Goal: Task Accomplishment & Management: Complete application form

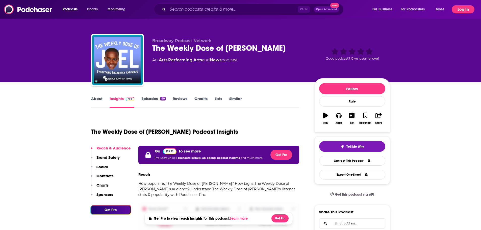
click at [464, 7] on button "Log In" at bounding box center [463, 9] width 23 height 8
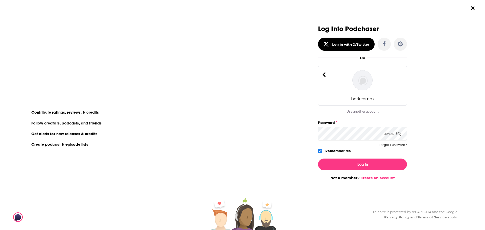
click at [324, 73] on icon "Dialog" at bounding box center [324, 74] width 4 height 7
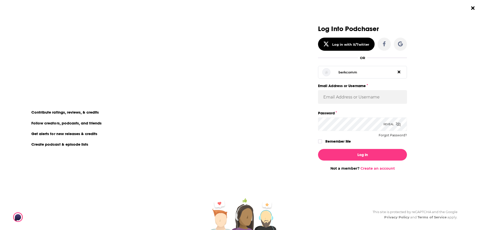
click at [398, 72] on icon "Dialog" at bounding box center [399, 72] width 3 height 4
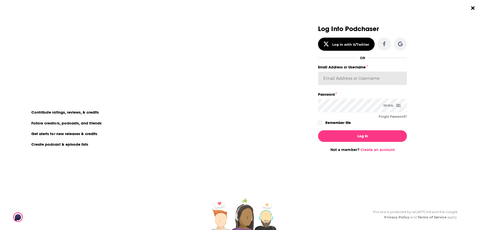
click at [395, 78] on input "Email Address or Username" at bounding box center [362, 79] width 89 height 14
click at [445, 81] on div "Log Into Podchaser Log in with X/Twitter OR berkcomm Email Address or Username …" at bounding box center [366, 115] width 238 height 230
click at [387, 146] on div "Log In Not a member? Create an account" at bounding box center [362, 139] width 89 height 26
click at [389, 150] on link "Create an account" at bounding box center [378, 150] width 34 height 5
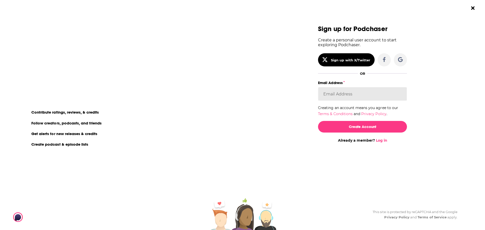
click at [362, 95] on input "Email Address" at bounding box center [362, 94] width 89 height 14
type input "[EMAIL_ADDRESS][DOMAIN_NAME]"
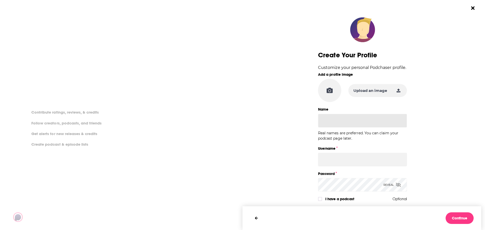
scroll to position [50, 0]
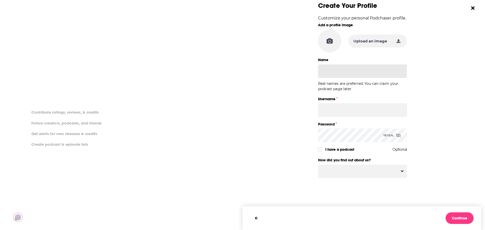
click at [364, 73] on input "Name" at bounding box center [362, 71] width 89 height 14
type input "Arianne"
type input "ssmandl"
click at [343, 166] on button "Dialog" at bounding box center [362, 171] width 88 height 13
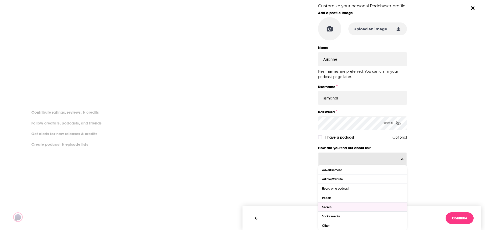
click at [346, 208] on div "Search" at bounding box center [362, 207] width 88 height 9
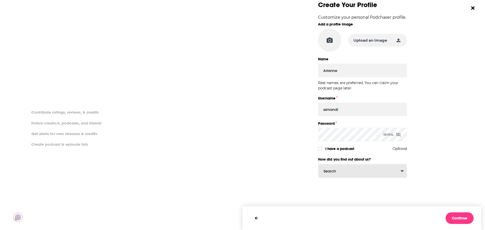
scroll to position [50, 0]
click at [422, 177] on div "Dialog" at bounding box center [451, 105] width 89 height 209
click at [396, 138] on div "Reveal" at bounding box center [392, 135] width 17 height 14
click at [461, 220] on button "Continue" at bounding box center [460, 219] width 28 height 12
